Goal: Contribute content

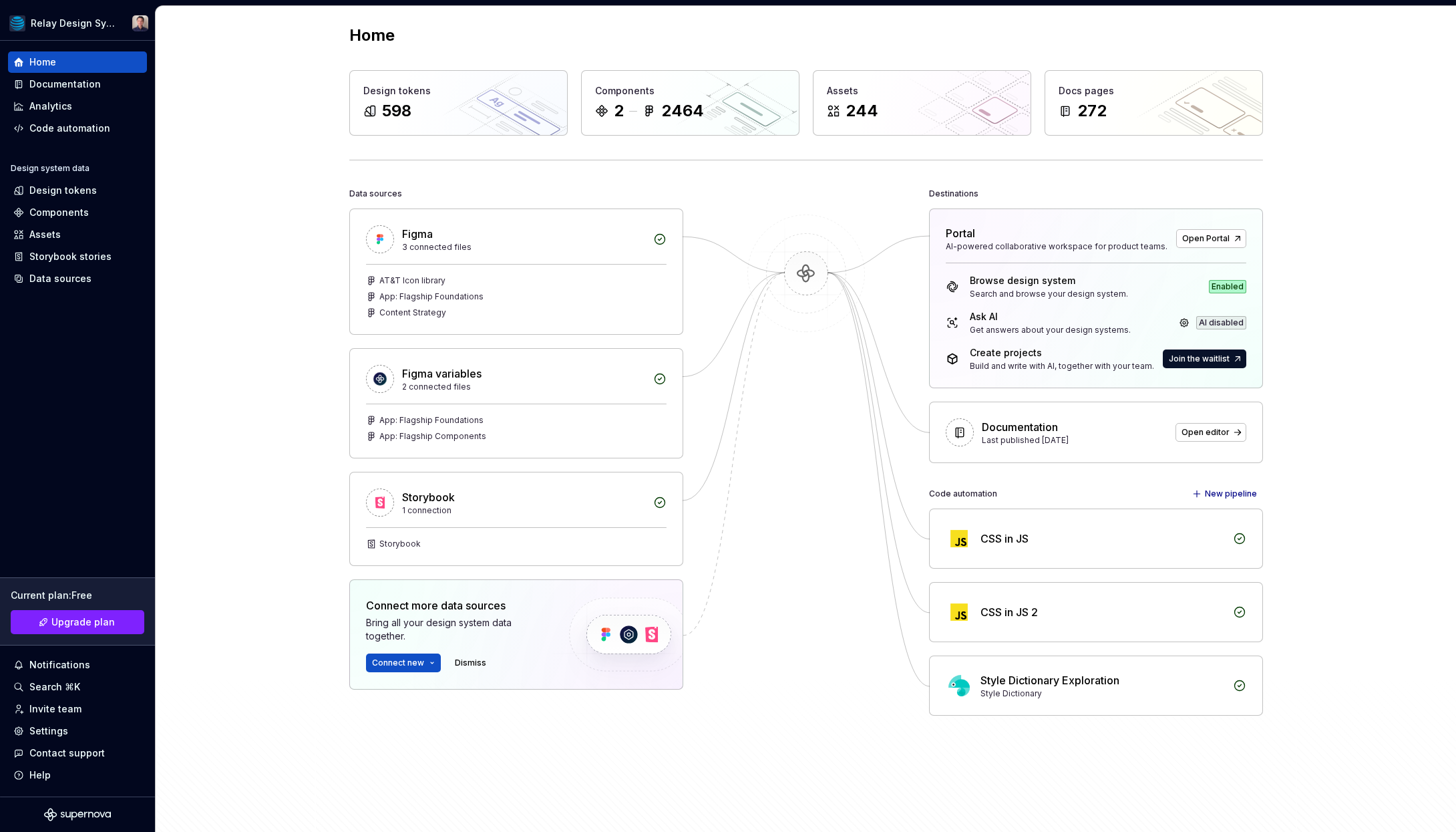
scroll to position [7, 0]
click at [69, 282] on div "Data sources" at bounding box center [60, 278] width 62 height 13
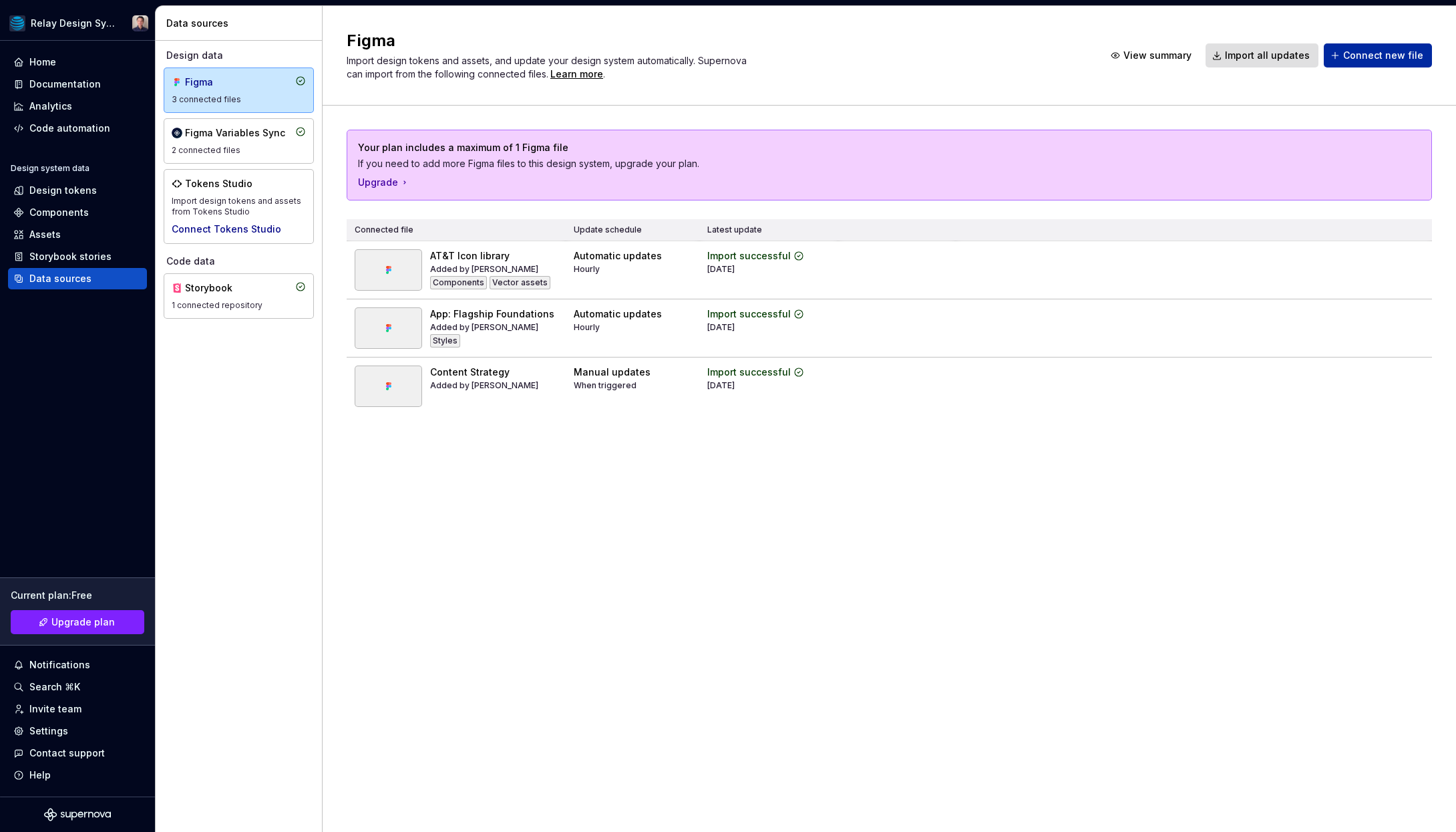
click at [1141, 61] on span "Connect new file" at bounding box center [1383, 55] width 80 height 13
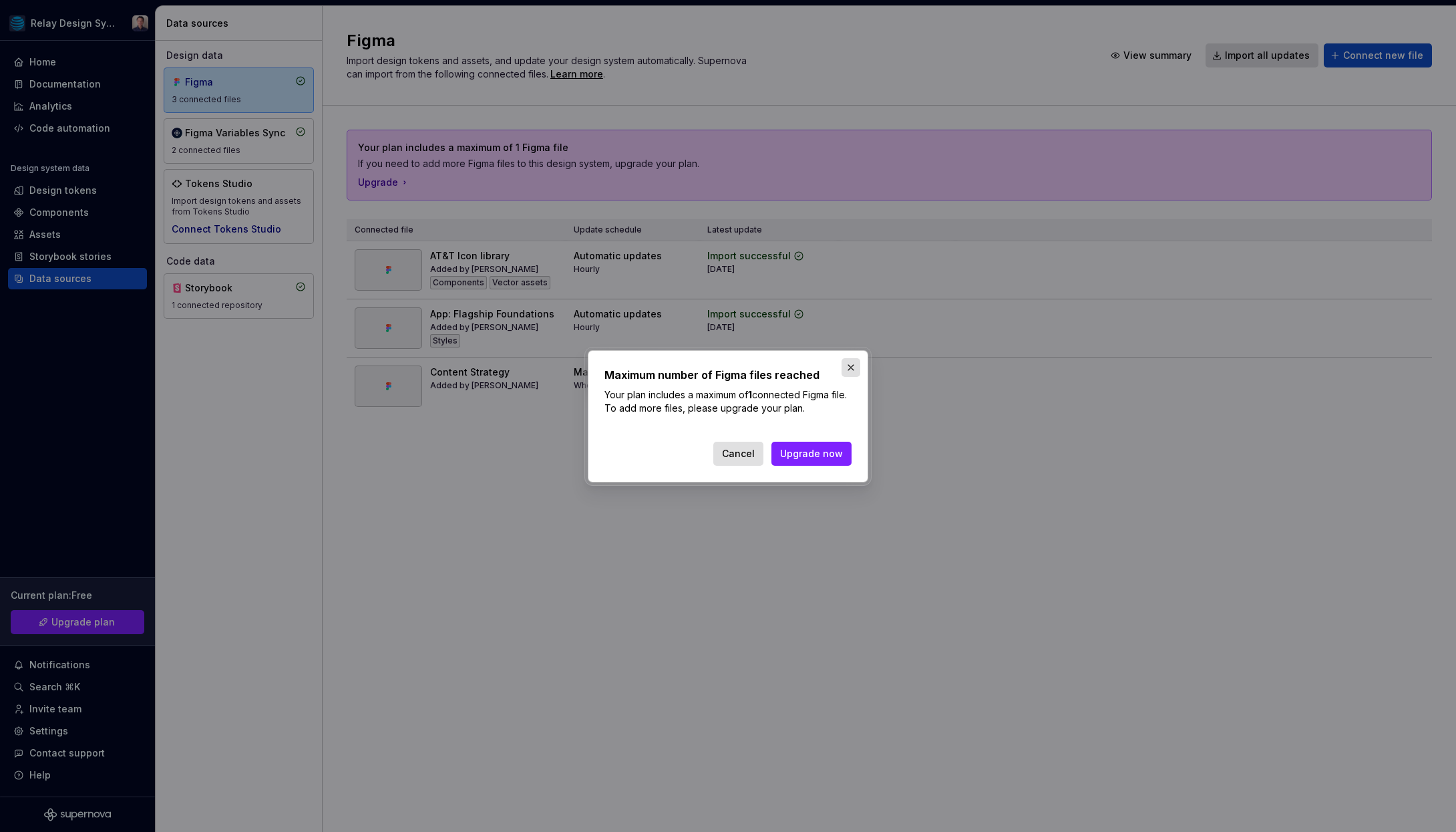
click at [852, 366] on button "button" at bounding box center [851, 367] width 19 height 19
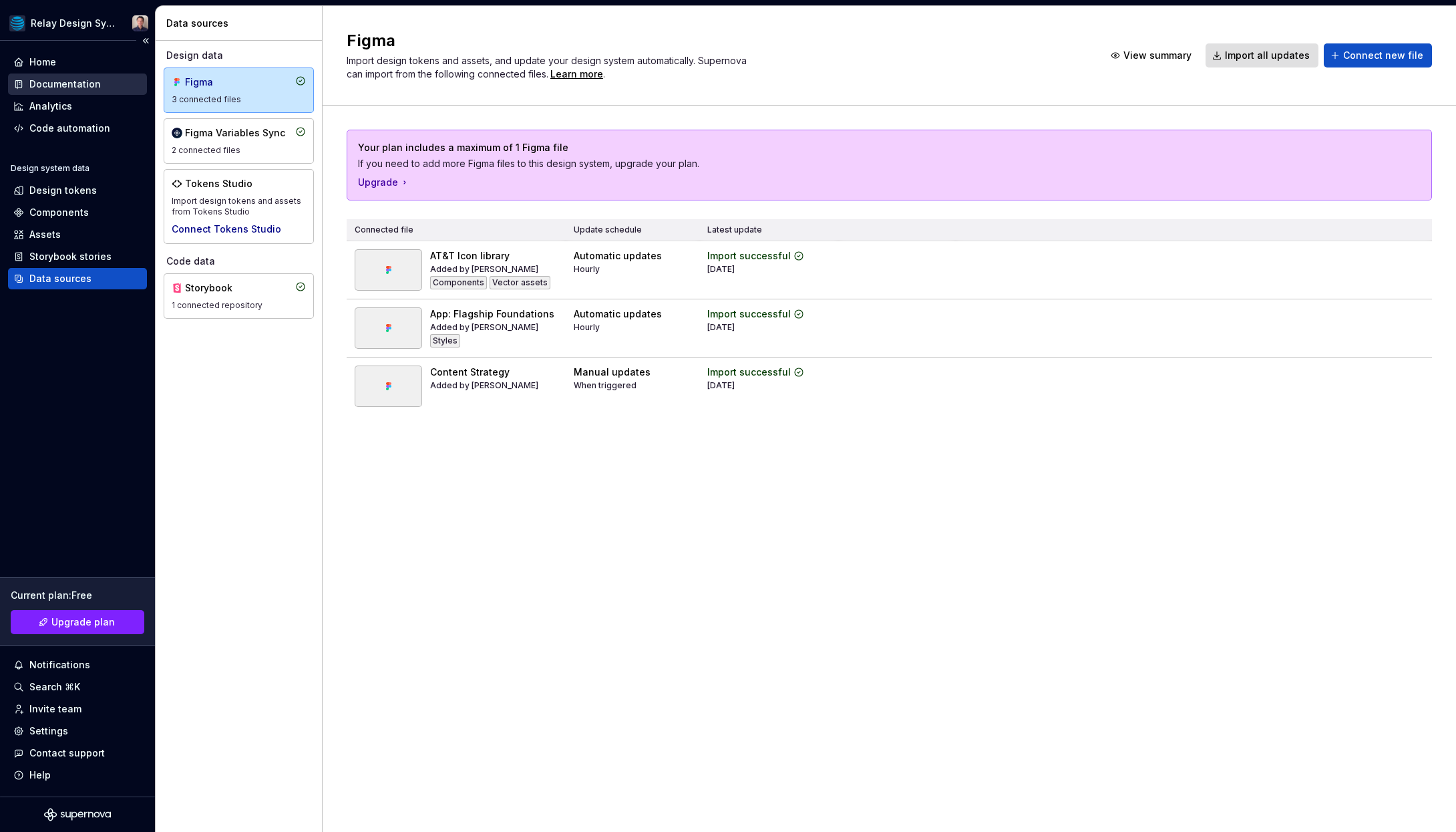
click at [67, 80] on div "Documentation" at bounding box center [65, 84] width 72 height 13
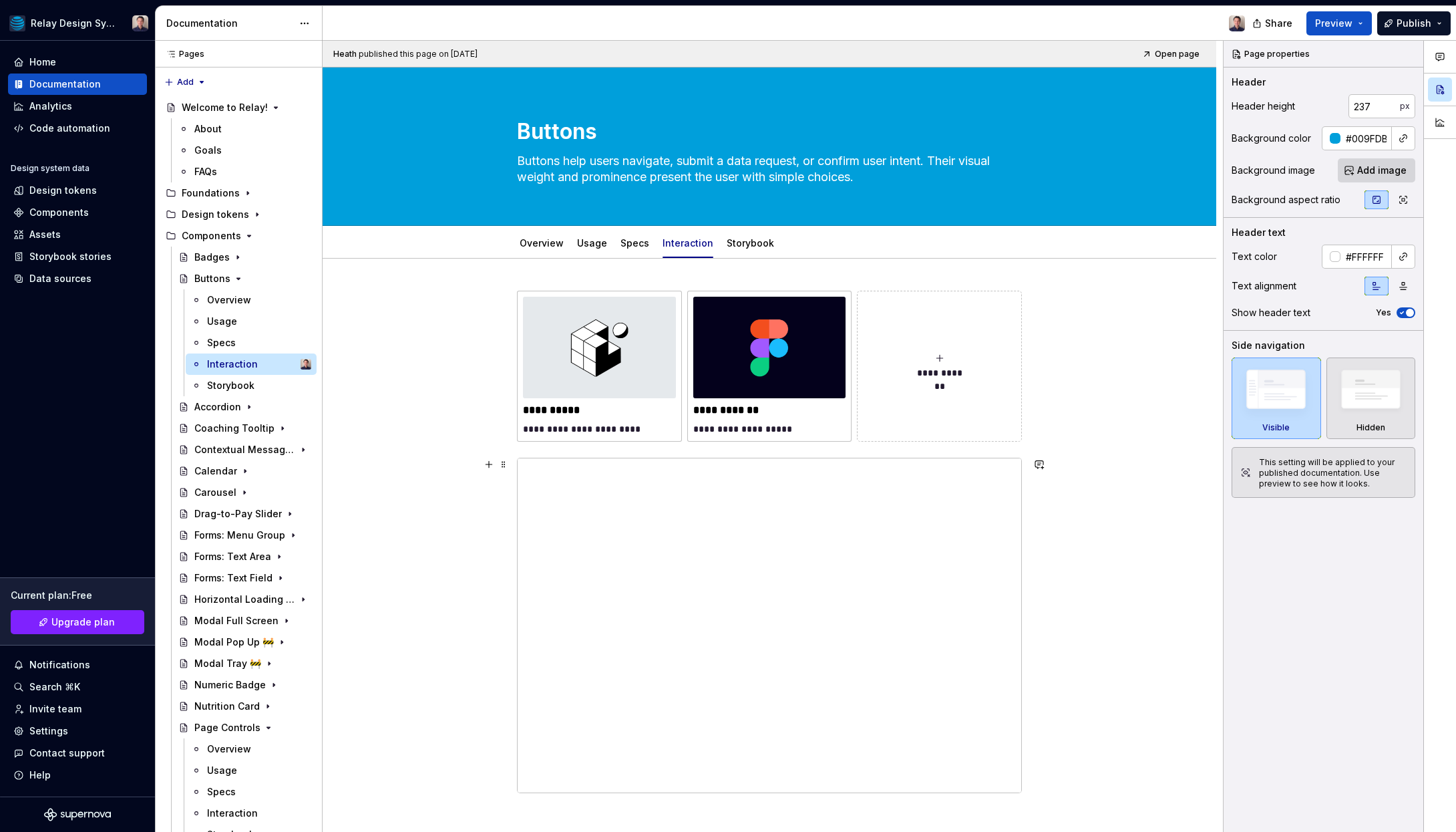
type textarea "*"
